Goal: Information Seeking & Learning: Learn about a topic

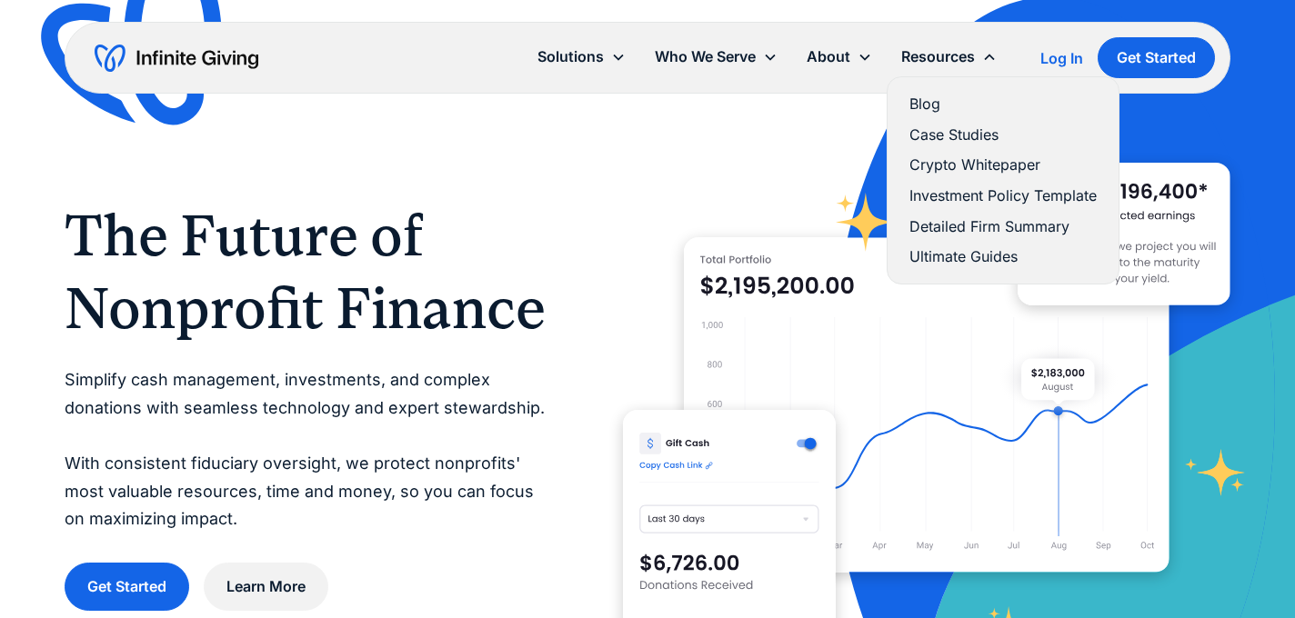
click at [930, 122] on div "Blog Case Studies Crypto Whitepaper Investment Policy Template Detailed Firm Su…" at bounding box center [1003, 181] width 216 height 192
click at [925, 128] on link "Case Studies" at bounding box center [1002, 135] width 187 height 25
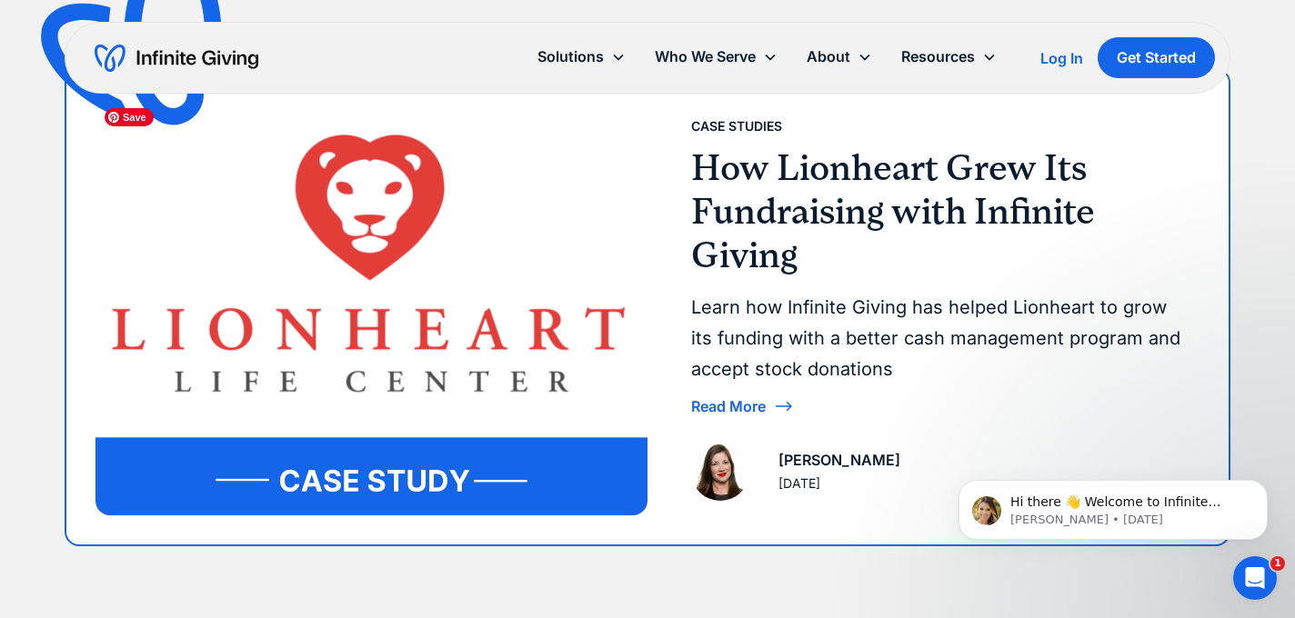
click at [434, 479] on img at bounding box center [371, 307] width 552 height 416
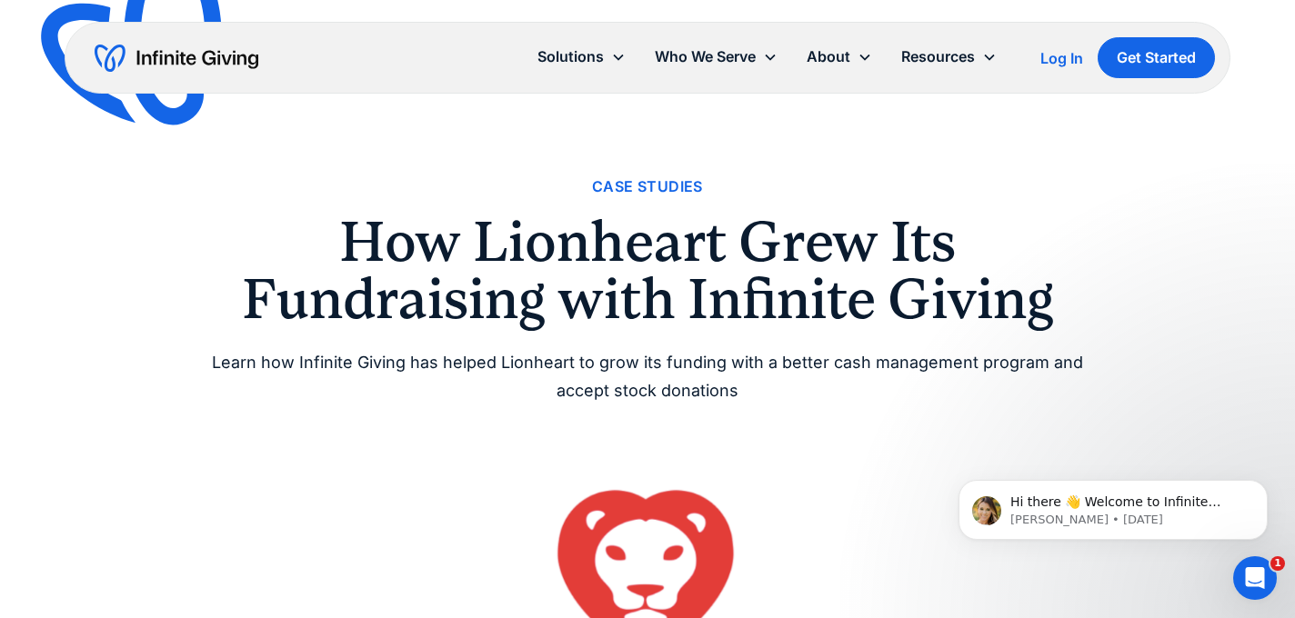
click at [206, 51] on img "home" at bounding box center [177, 58] width 164 height 29
